Goal: Navigation & Orientation: Find specific page/section

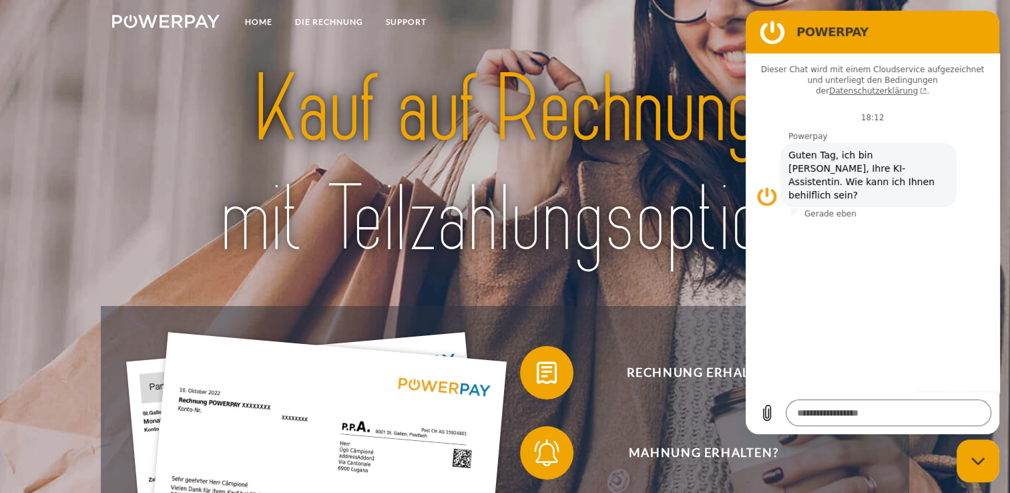
drag, startPoint x: 902, startPoint y: 29, endPoint x: 799, endPoint y: 64, distance: 108.7
click at [799, 64] on div "POWERPAY Dieser Chat wird mit einem Cloudservice aufgezeichnet und unterliegt d…" at bounding box center [873, 222] width 254 height 423
click at [981, 466] on div "Messaging-Fenster schließen" at bounding box center [978, 461] width 40 height 40
type textarea "*"
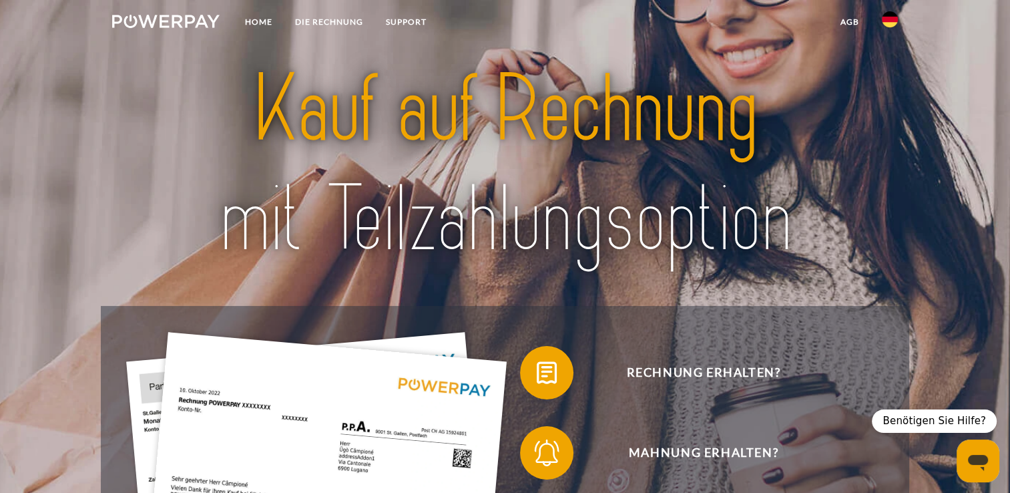
click at [897, 20] on link at bounding box center [890, 23] width 39 height 27
click at [892, 65] on img at bounding box center [890, 63] width 16 height 16
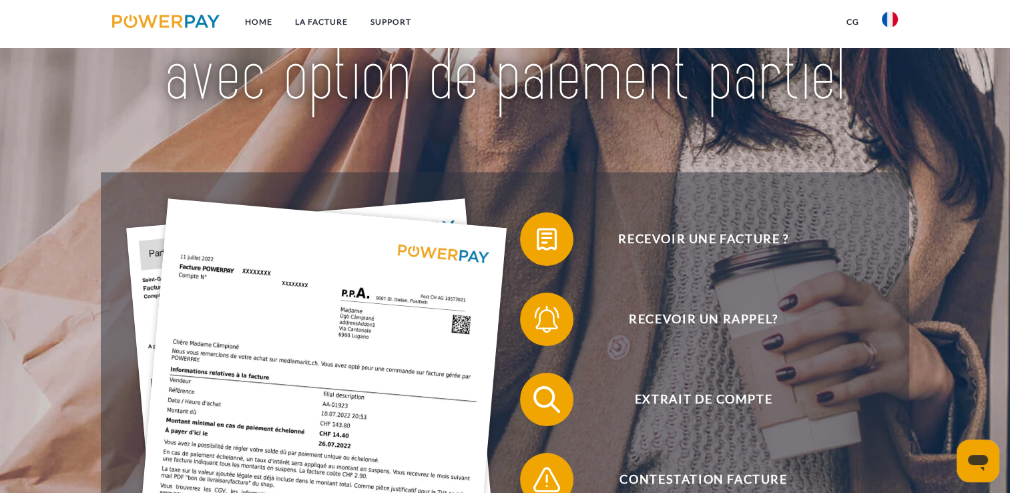
scroll to position [267, 0]
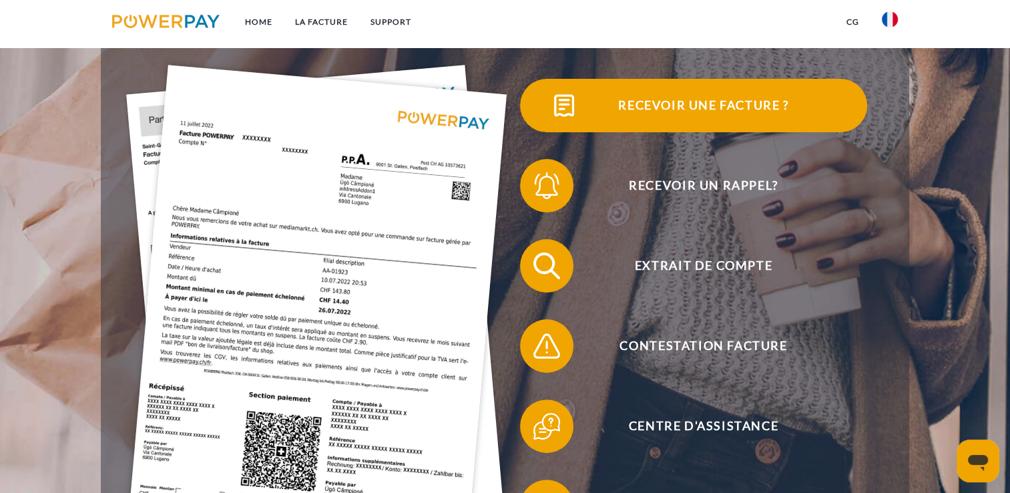
click at [700, 104] on span "Recevoir une facture ?" at bounding box center [703, 105] width 327 height 53
